Goal: Transaction & Acquisition: Purchase product/service

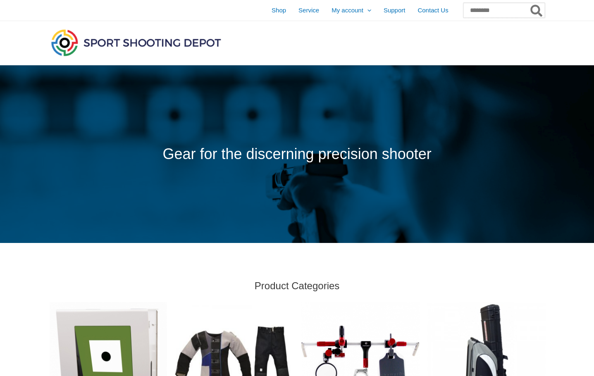
click at [495, 12] on input "Search for:" at bounding box center [504, 10] width 81 height 15
type input "****"
click at [529, 3] on button "Search" at bounding box center [537, 10] width 16 height 15
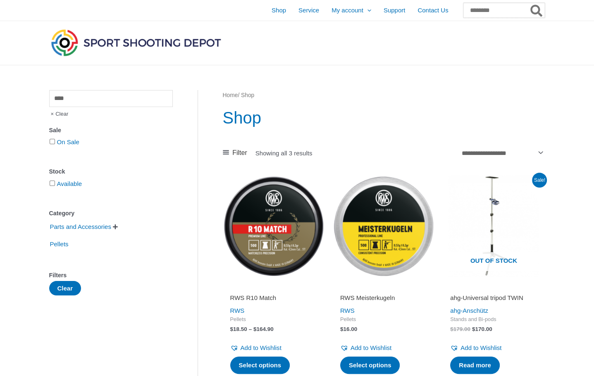
click at [464, 7] on input "Search for:" at bounding box center [504, 10] width 81 height 15
type input "****"
click at [544, 8] on button "Search" at bounding box center [537, 10] width 16 height 14
click at [112, 38] on img at bounding box center [136, 42] width 174 height 31
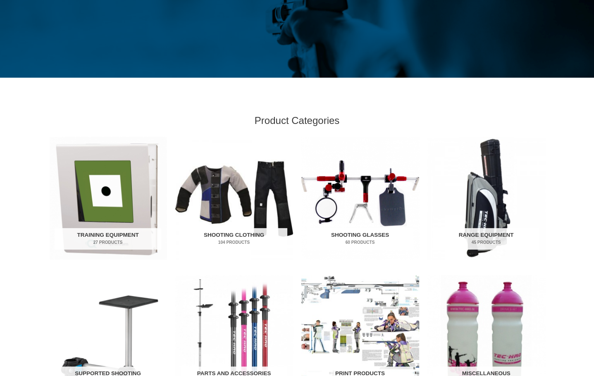
scroll to position [207, 0]
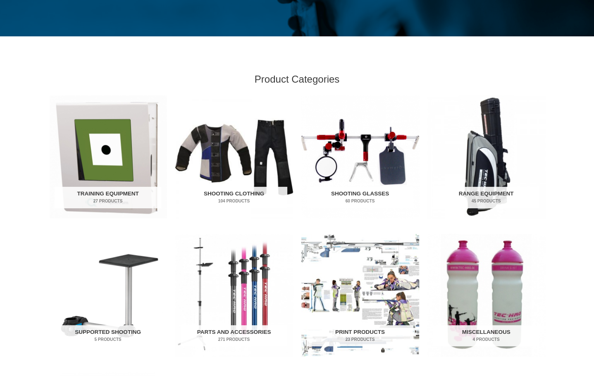
click at [356, 166] on img "Visit product category Shooting Glasses" at bounding box center [361, 157] width 118 height 123
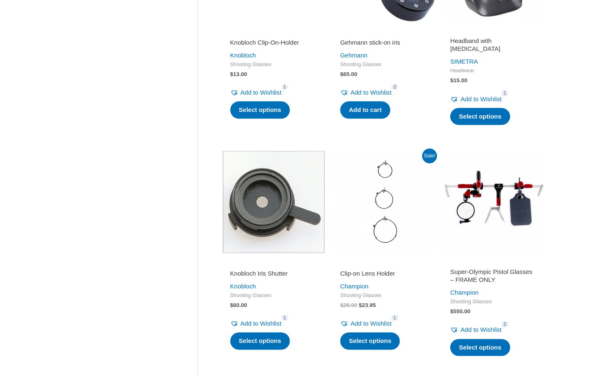
scroll to position [1075, 0]
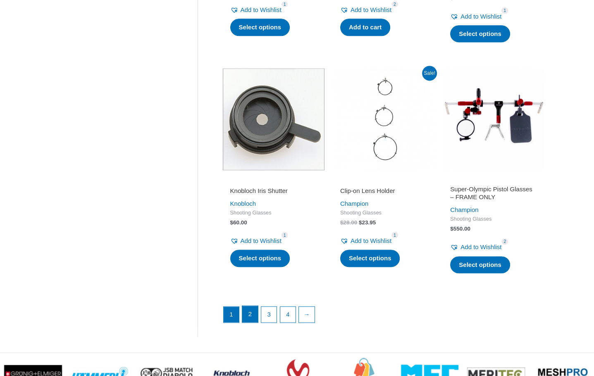
click at [248, 315] on link "2" at bounding box center [250, 314] width 16 height 17
